Goal: Check status: Check status

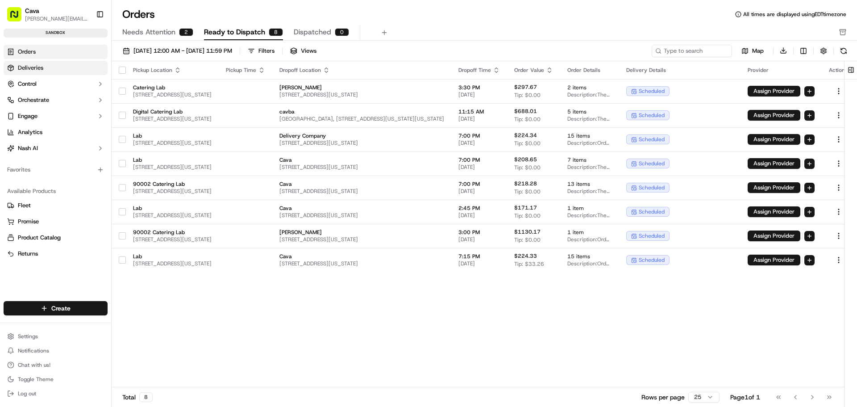
click at [78, 62] on link "Deliveries" at bounding box center [56, 68] width 104 height 14
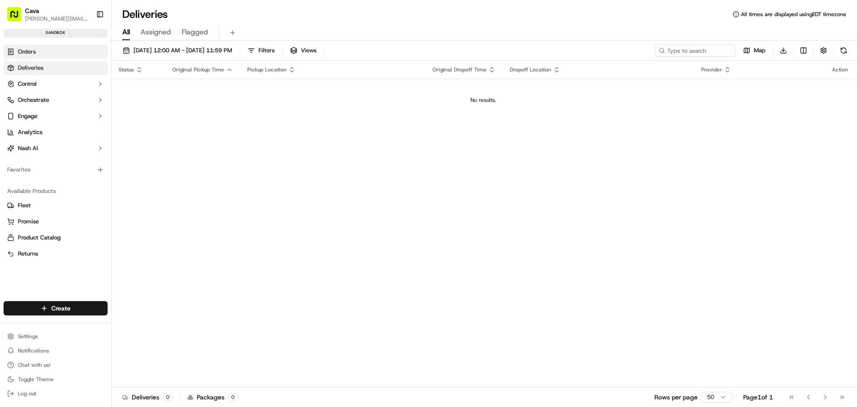
click at [75, 46] on link "Orders" at bounding box center [56, 52] width 104 height 14
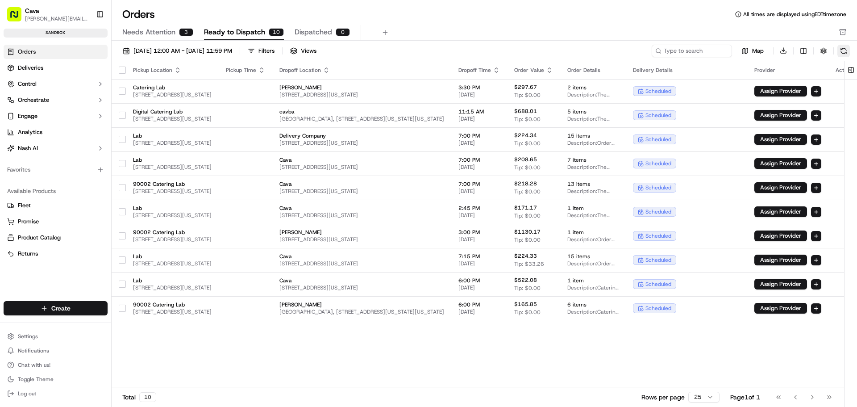
click at [841, 50] on button at bounding box center [843, 51] width 12 height 12
click at [841, 51] on button at bounding box center [843, 51] width 12 height 12
click at [839, 49] on button at bounding box center [843, 51] width 12 height 12
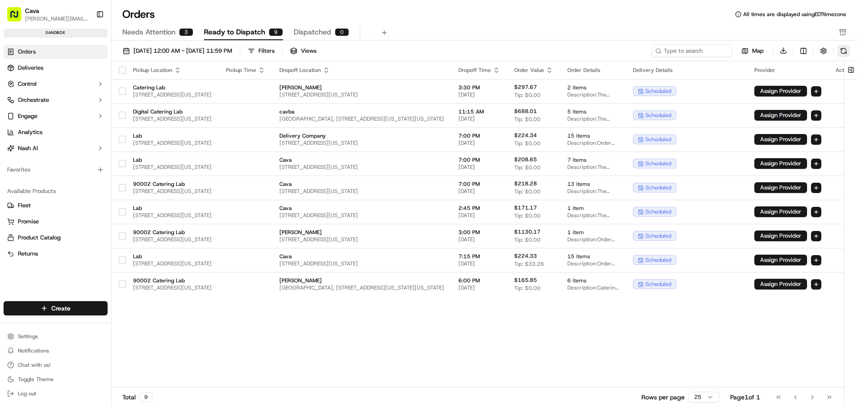
click at [842, 53] on button at bounding box center [843, 51] width 12 height 12
click at [704, 48] on input at bounding box center [678, 51] width 107 height 12
paste input "90001-9405644-1501317"
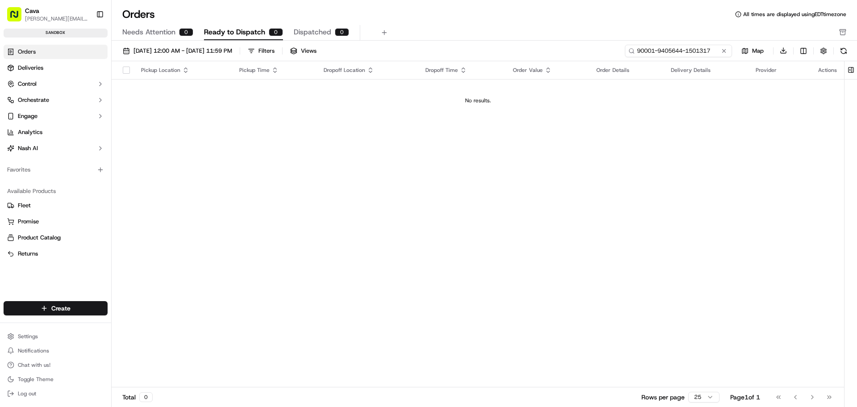
type input "90001-9405644-1501317"
click at [835, 35] on div "Needs Attention 0 Ready to Dispatch 0 Dispatched 0" at bounding box center [484, 33] width 745 height 16
click at [840, 33] on icon "button" at bounding box center [842, 32] width 7 height 7
